Goal: Task Accomplishment & Management: Manage account settings

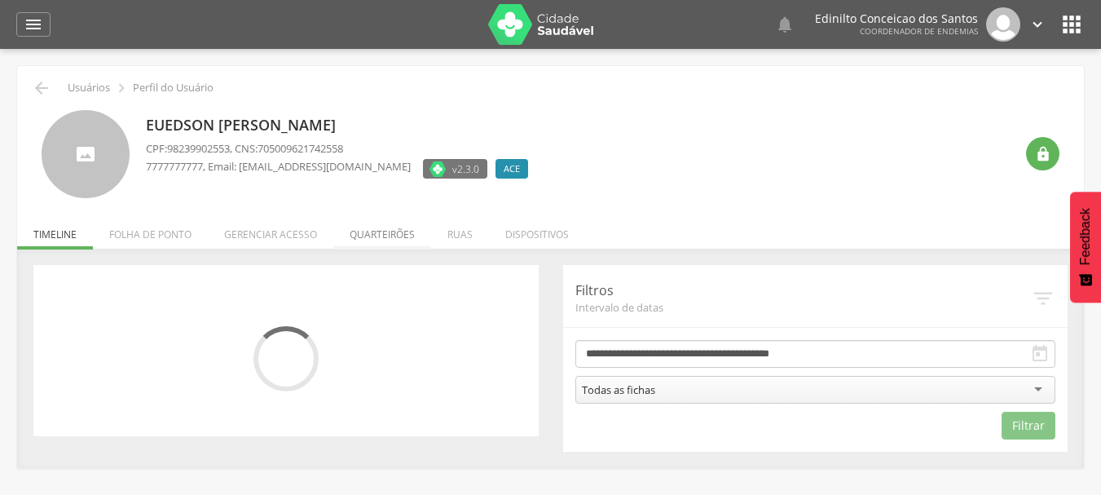
click at [388, 235] on li "Quarteirões" at bounding box center [382, 230] width 98 height 38
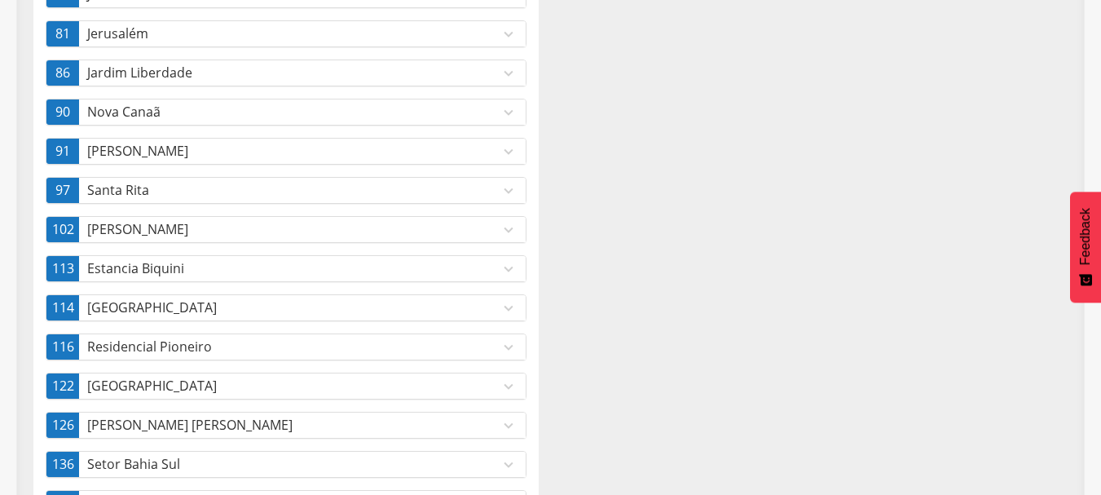
scroll to position [534, 0]
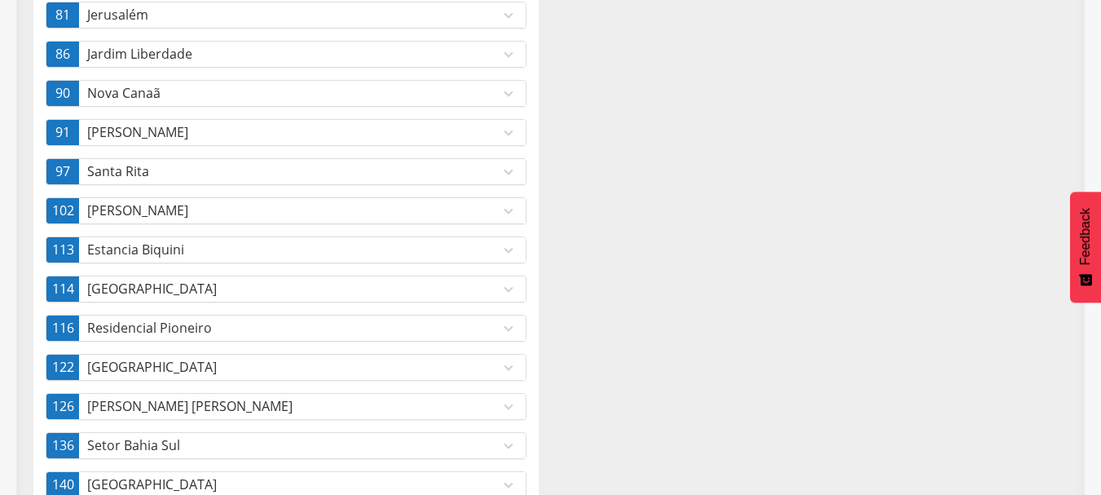
click at [331, 363] on p "[GEOGRAPHIC_DATA]" at bounding box center [293, 367] width 412 height 19
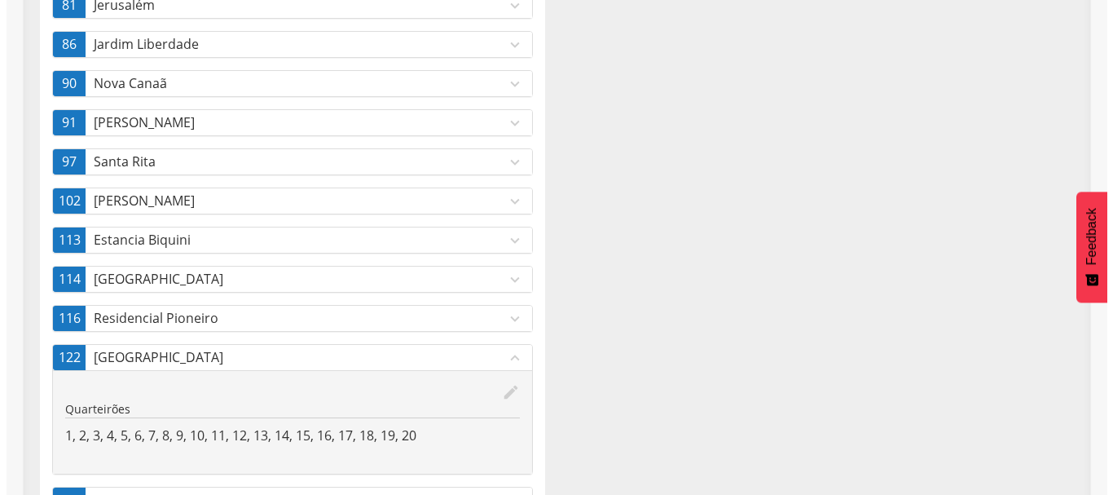
scroll to position [412, 0]
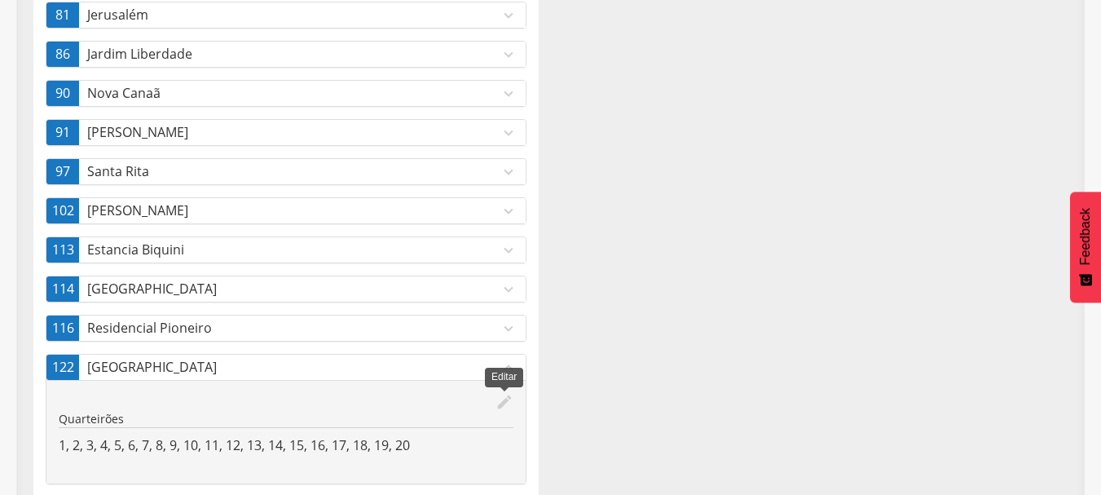
click at [500, 403] on icon "edit" at bounding box center [504, 402] width 18 height 18
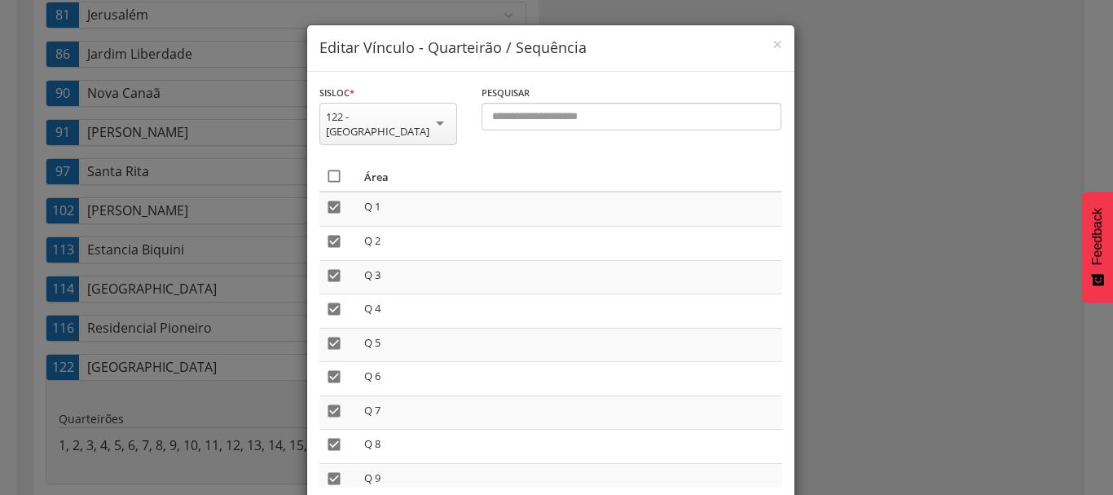
click at [328, 168] on icon "" at bounding box center [334, 176] width 16 height 16
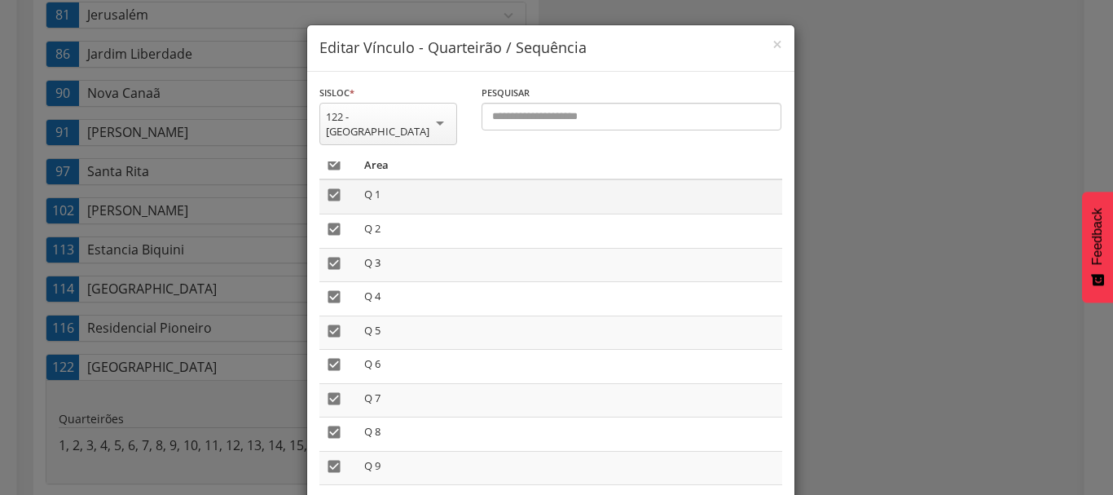
scroll to position [0, 0]
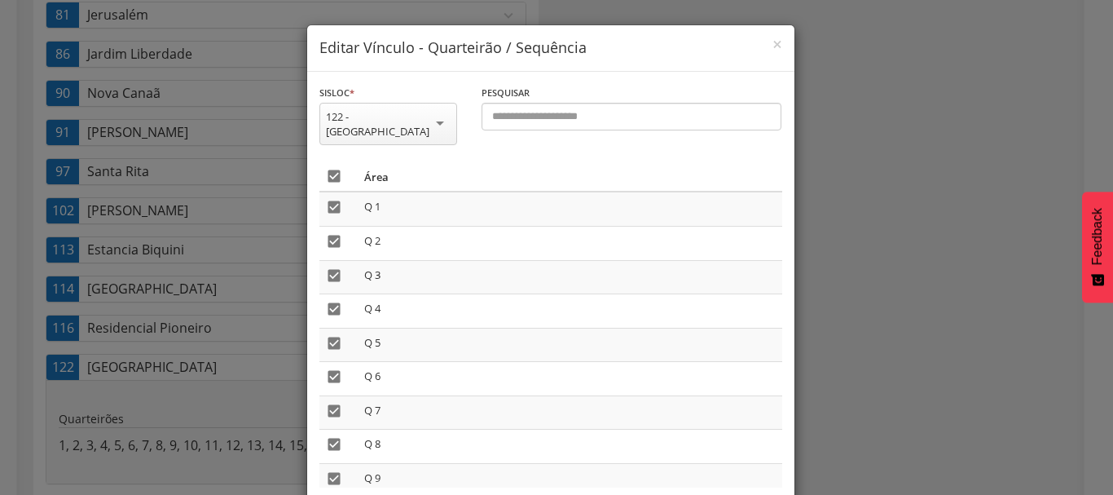
click at [328, 168] on icon "" at bounding box center [334, 176] width 16 height 16
click at [328, 168] on icon "" at bounding box center [334, 176] width 16 height 16
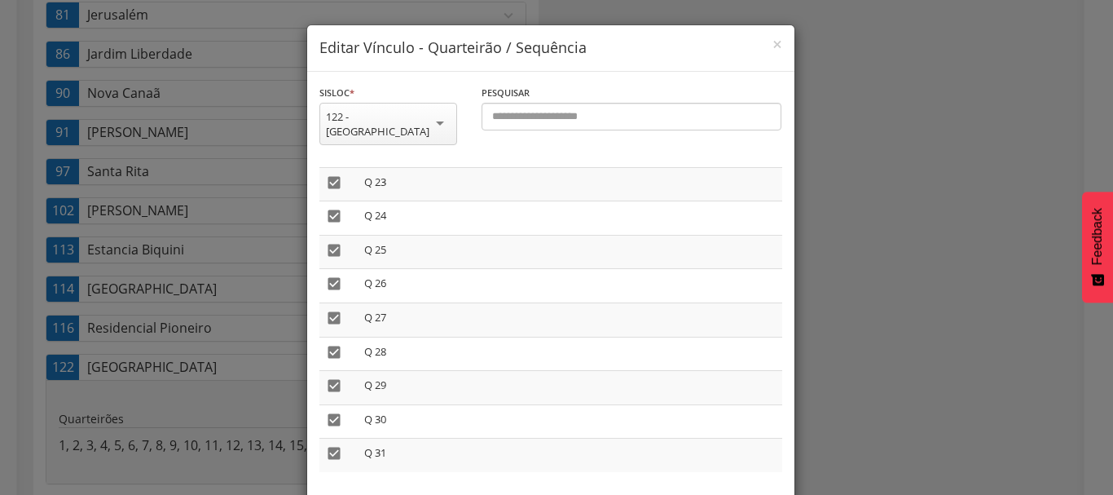
scroll to position [68, 0]
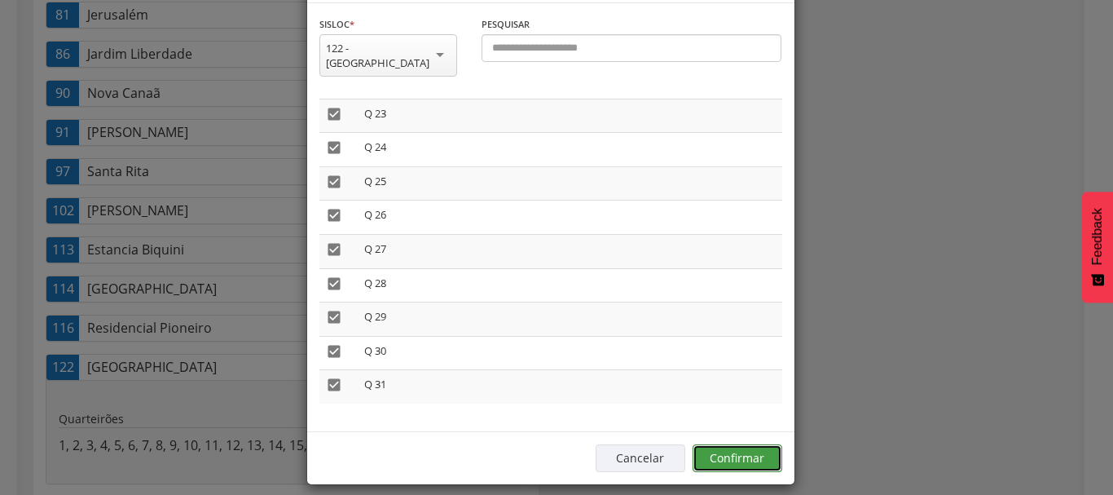
click at [746, 444] on button "Confirmar" at bounding box center [738, 458] width 90 height 28
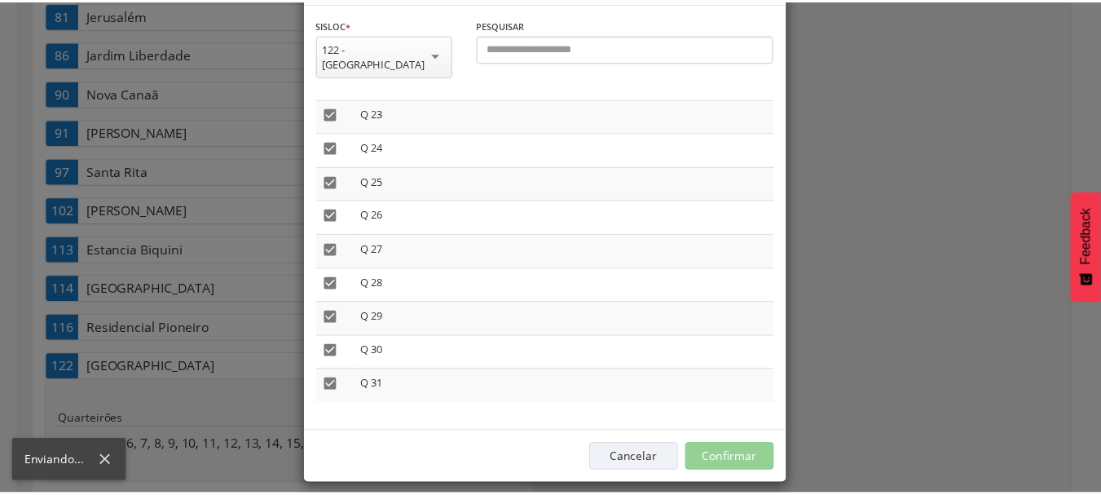
scroll to position [49, 0]
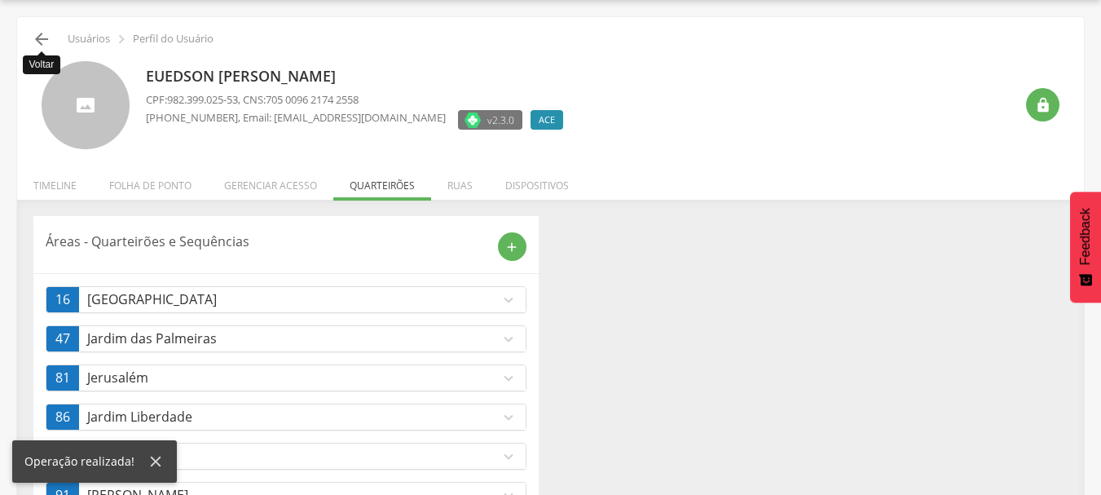
click at [37, 35] on icon "" at bounding box center [42, 39] width 20 height 20
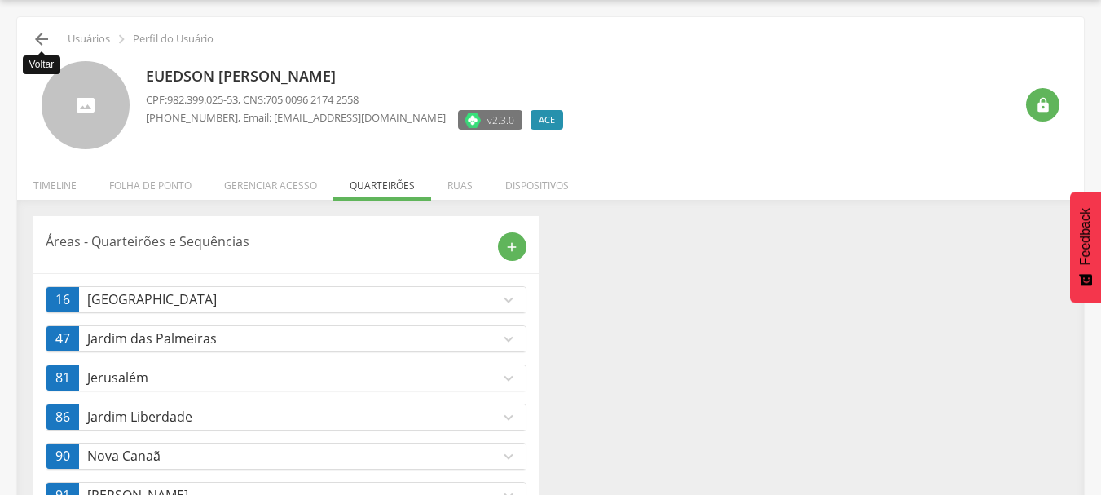
click at [37, 35] on icon "" at bounding box center [42, 39] width 20 height 20
